Goal: Information Seeking & Learning: Learn about a topic

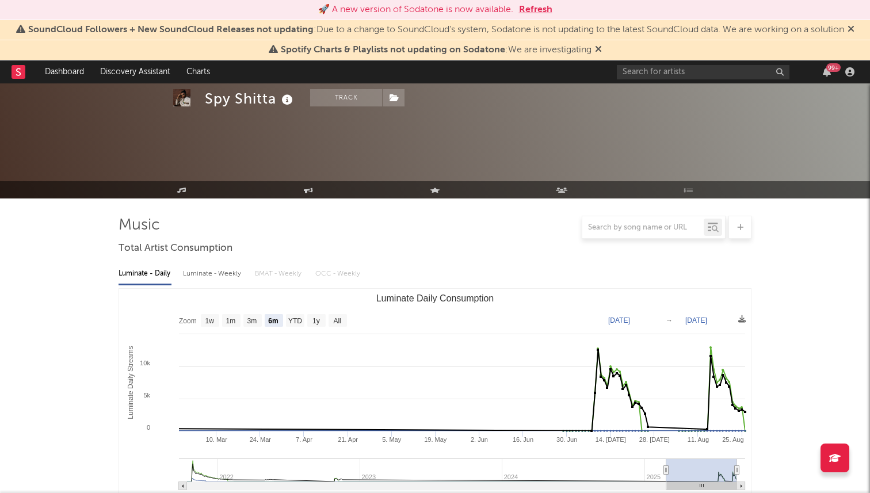
select select "6m"
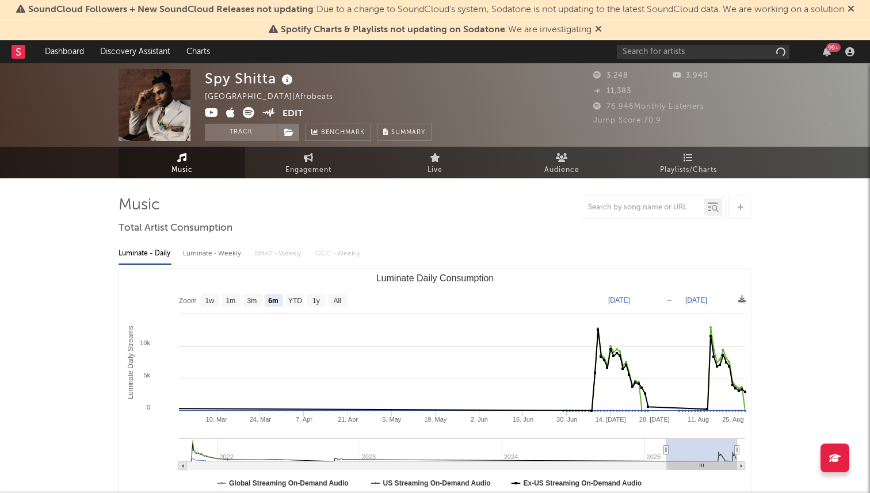
select select "6m"
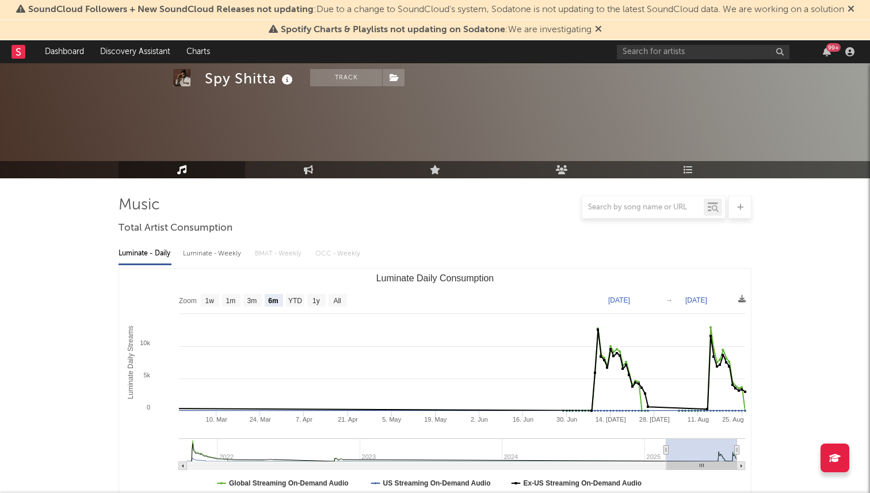
scroll to position [1309, 0]
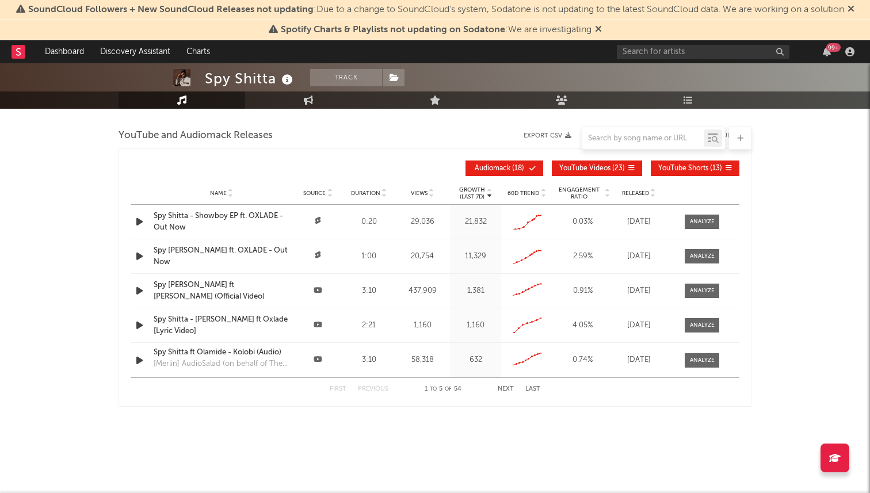
click at [509, 388] on button "Next" at bounding box center [506, 389] width 16 height 6
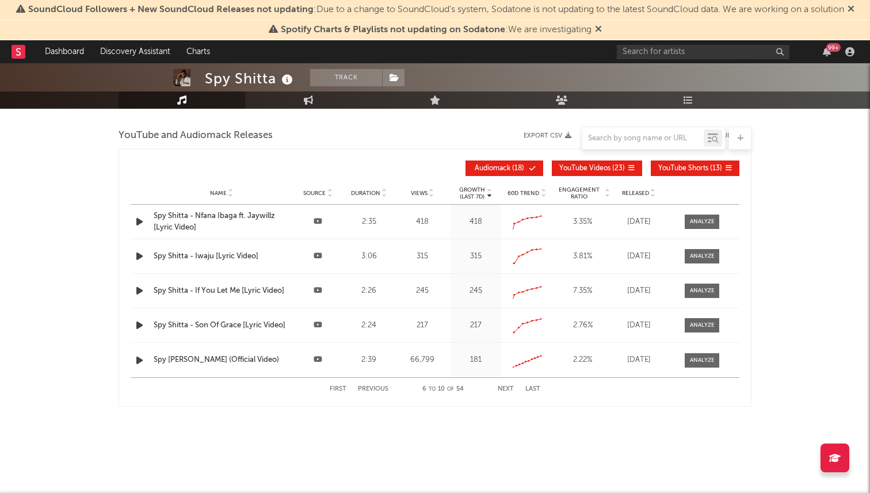
click at [340, 389] on button "First" at bounding box center [338, 389] width 17 height 6
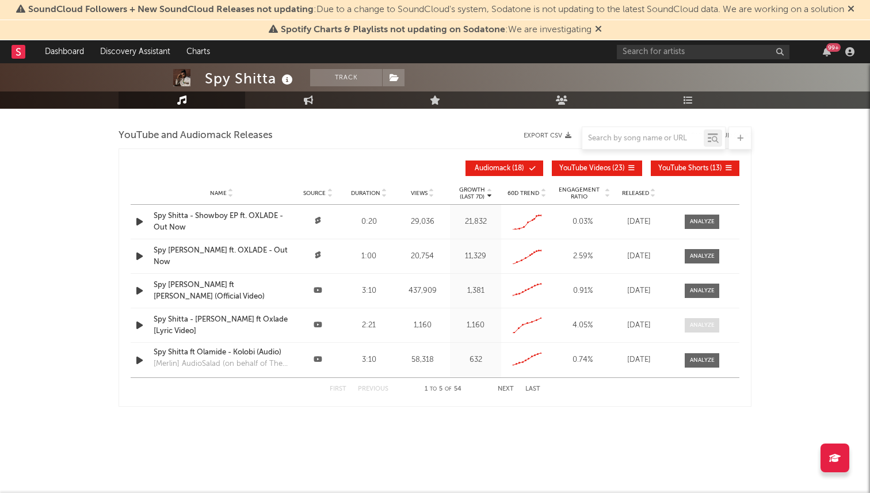
click at [690, 326] on div at bounding box center [702, 325] width 25 height 9
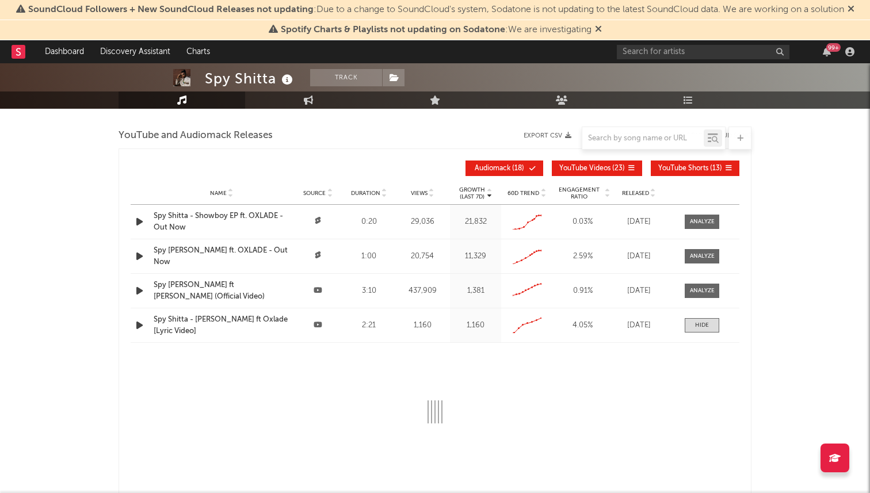
select select "1w"
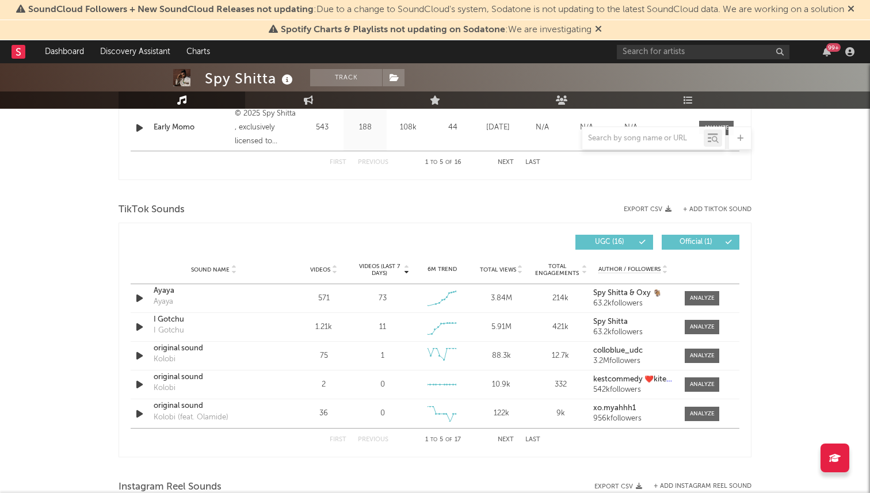
scroll to position [733, 0]
